Goal: Find specific page/section: Find specific page/section

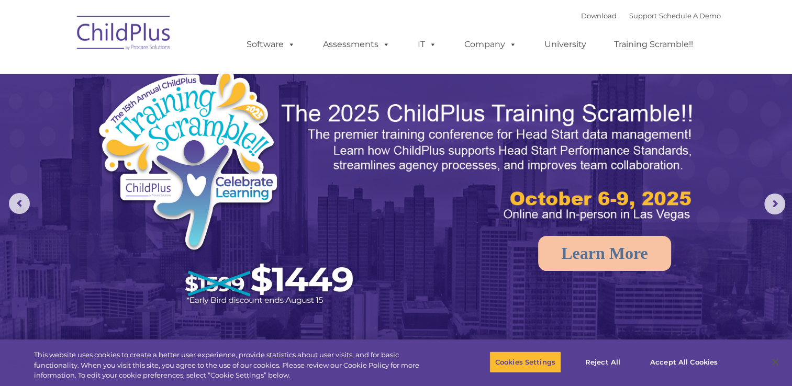
select select "MEDIUM"
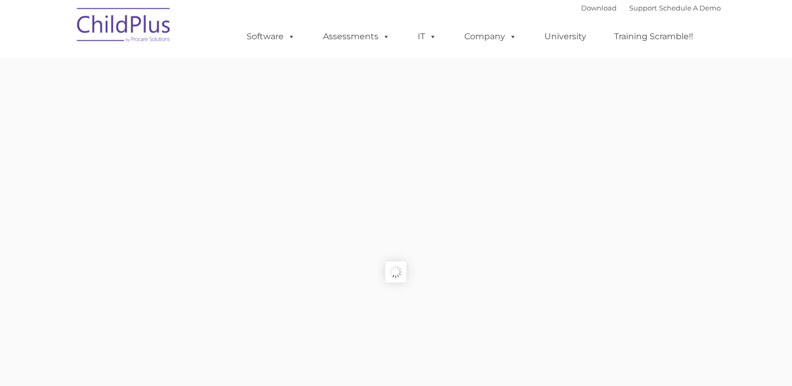
type input ""
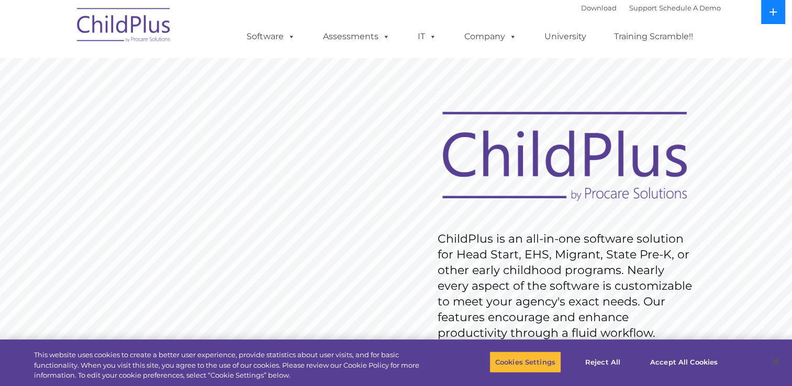
click at [768, 15] on button at bounding box center [773, 12] width 24 height 24
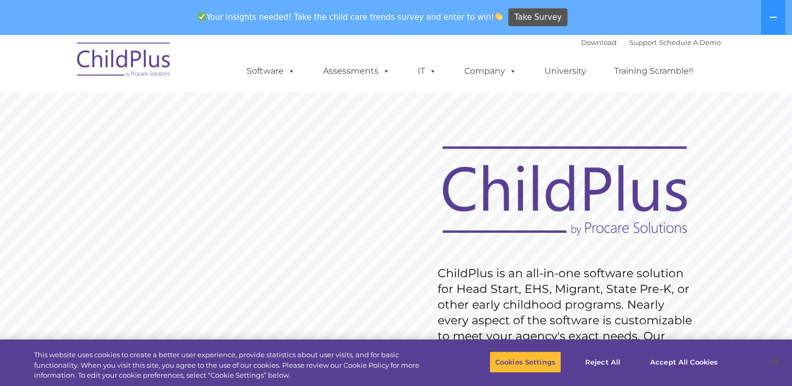
drag, startPoint x: 763, startPoint y: 0, endPoint x: 498, endPoint y: 119, distance: 290.7
click at [498, 119] on rs-slide "Request Pricing ChildPlus is an all-in-one software solution for Head Start, EH…" at bounding box center [396, 306] width 792 height 471
